Goal: Task Accomplishment & Management: Complete application form

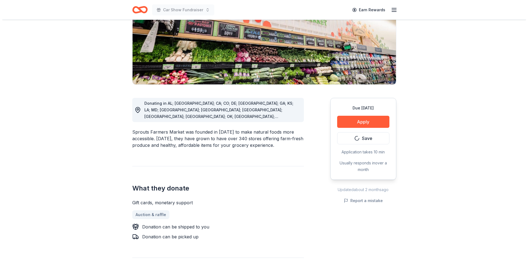
scroll to position [82, 0]
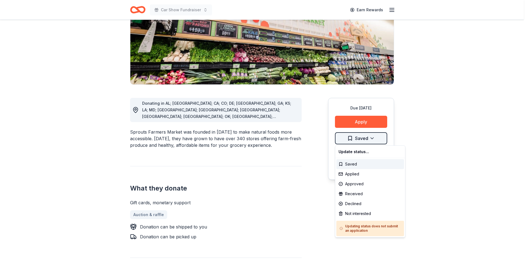
click at [371, 140] on html "Car Show Fundraiser Earn Rewards Due in 116 days Share Sprouts Farmers Market N…" at bounding box center [264, 49] width 528 height 262
click at [355, 173] on div "Applied" at bounding box center [370, 174] width 68 height 10
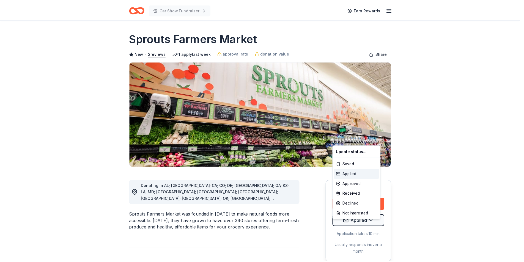
scroll to position [0, 0]
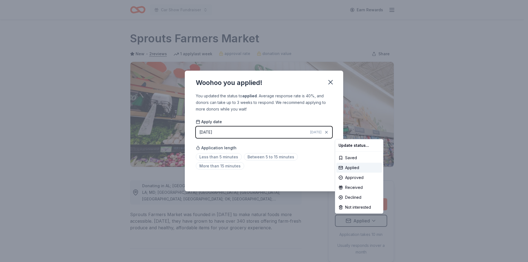
click at [253, 156] on html "Car Show Fundraiser Earn Rewards Due in 116 days Share Sprouts Farmers Market N…" at bounding box center [264, 131] width 528 height 262
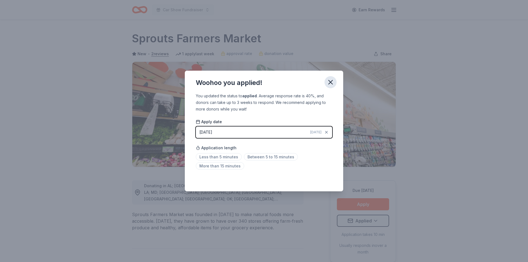
click at [332, 78] on button "button" at bounding box center [330, 82] width 12 height 12
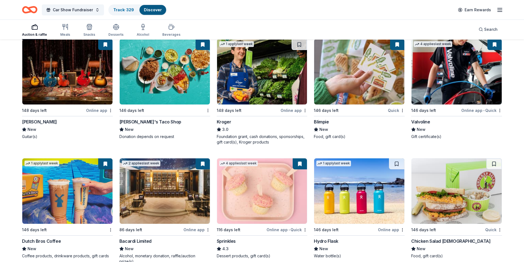
scroll to position [3744, 0]
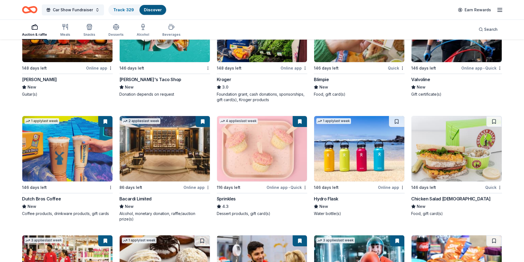
click at [180, 164] on img at bounding box center [165, 148] width 90 height 65
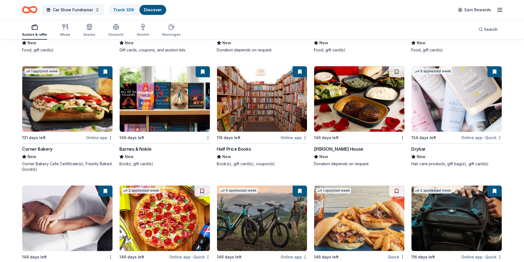
scroll to position [4546, 0]
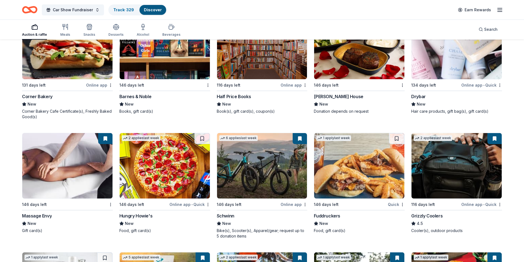
click at [457, 173] on img at bounding box center [456, 165] width 90 height 65
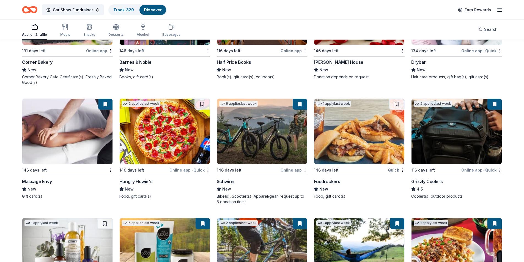
scroll to position [4656, 0]
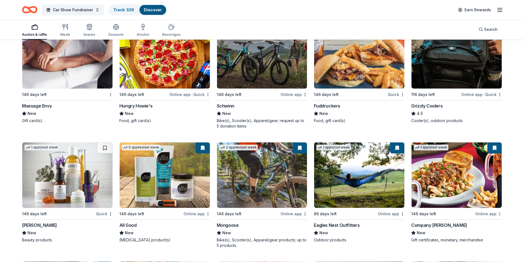
click at [356, 178] on img at bounding box center [359, 174] width 90 height 65
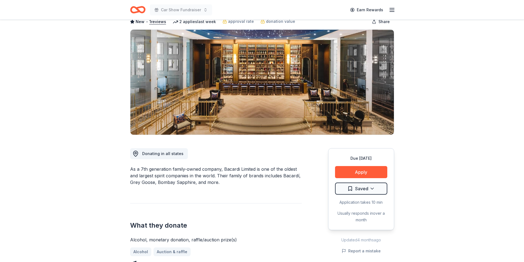
scroll to position [82, 0]
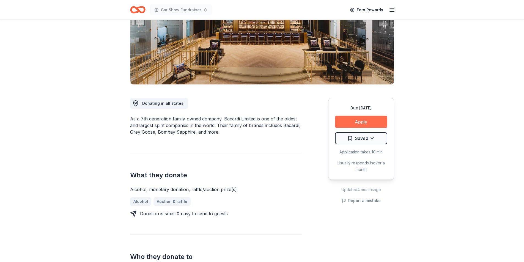
click at [361, 119] on button "Apply" at bounding box center [361, 122] width 52 height 12
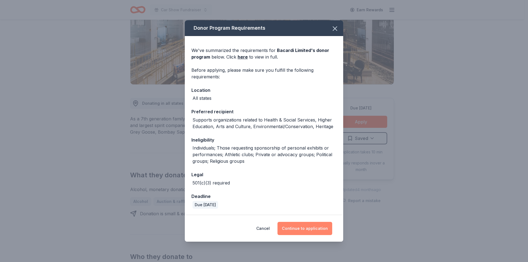
click at [301, 228] on button "Continue to application" at bounding box center [304, 228] width 55 height 13
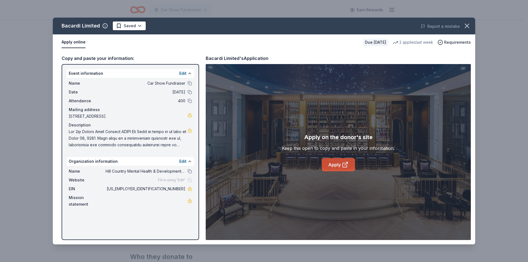
click at [336, 165] on link "Apply" at bounding box center [338, 164] width 33 height 13
click at [465, 26] on icon "button" at bounding box center [467, 26] width 8 height 8
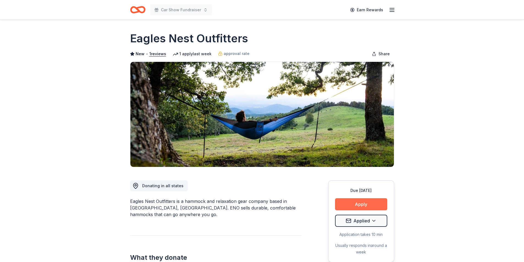
click at [366, 201] on button "Apply" at bounding box center [361, 204] width 52 height 12
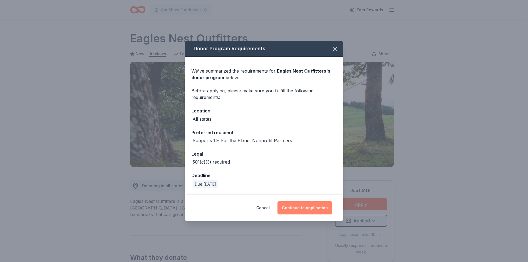
click at [298, 206] on button "Continue to application" at bounding box center [304, 207] width 55 height 13
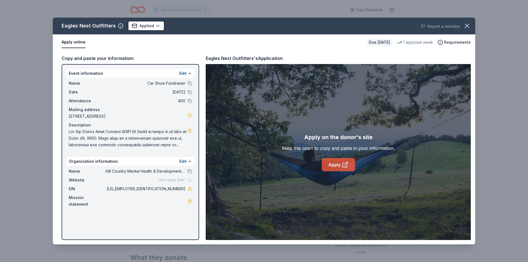
click at [332, 161] on link "Apply" at bounding box center [338, 164] width 33 height 13
